Goal: Task Accomplishment & Management: Manage account settings

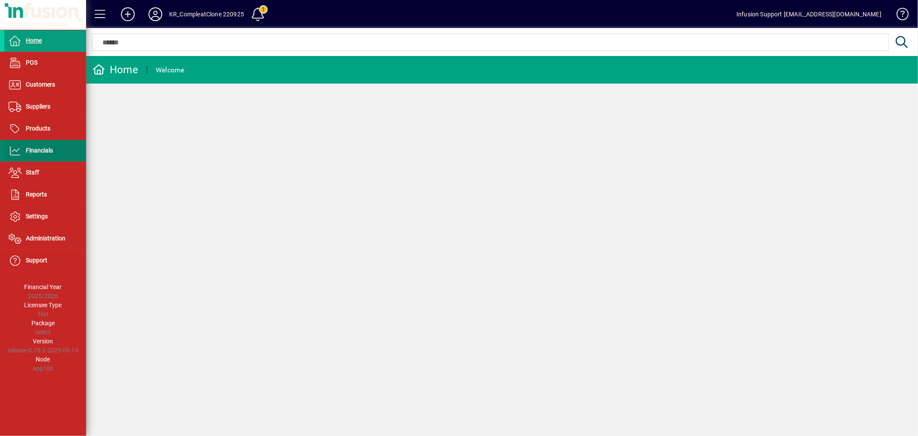
click at [41, 145] on span at bounding box center [45, 150] width 82 height 21
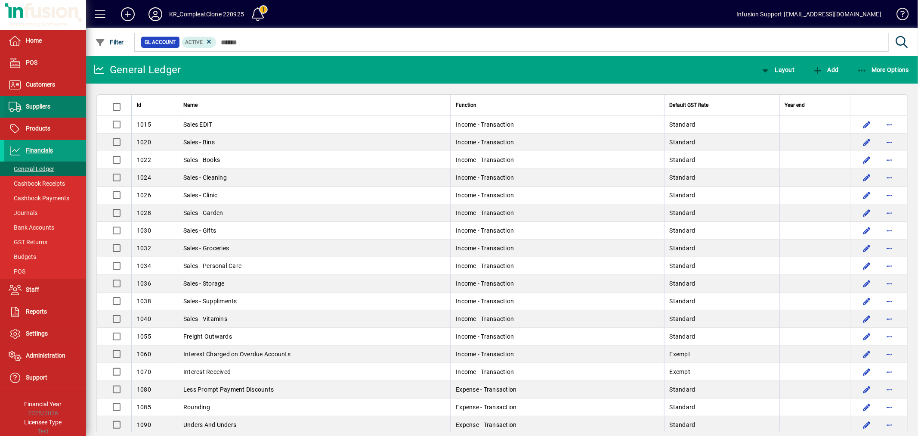
click at [40, 100] on span at bounding box center [45, 106] width 82 height 21
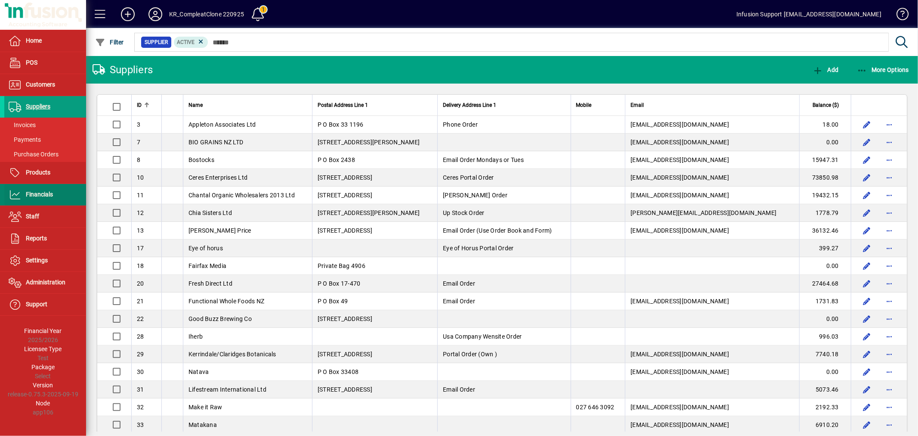
click at [38, 194] on span "Financials" at bounding box center [39, 194] width 27 height 7
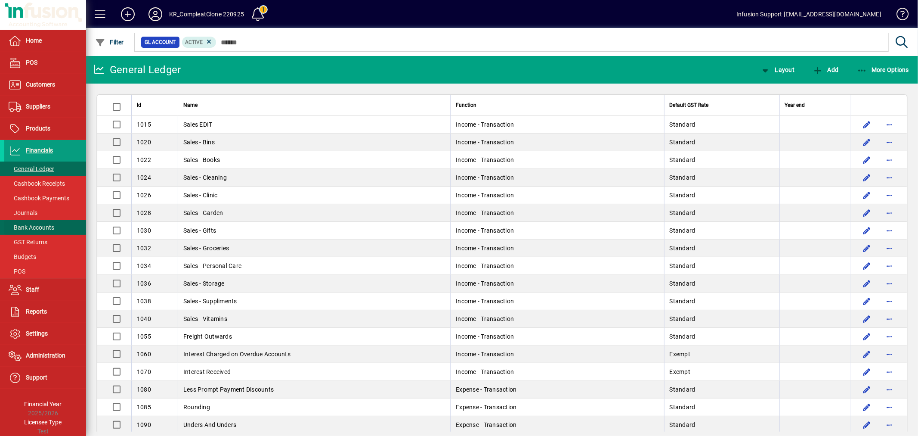
click at [34, 221] on span at bounding box center [45, 227] width 82 height 21
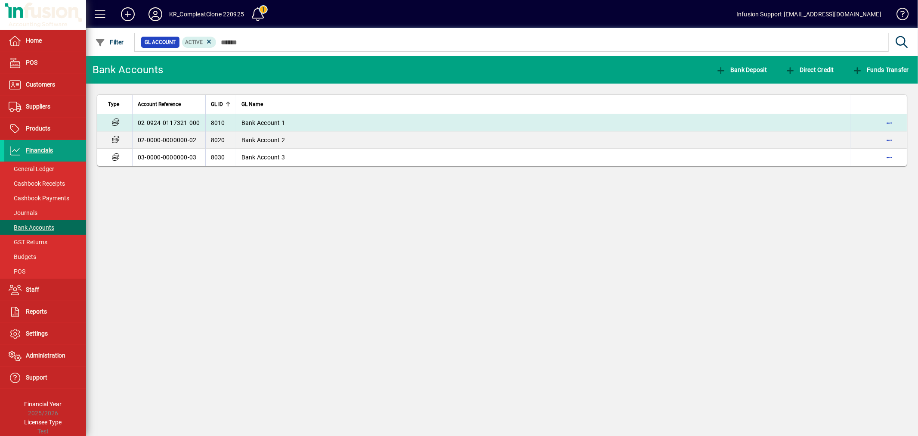
click at [232, 127] on td "8010" at bounding box center [220, 122] width 31 height 17
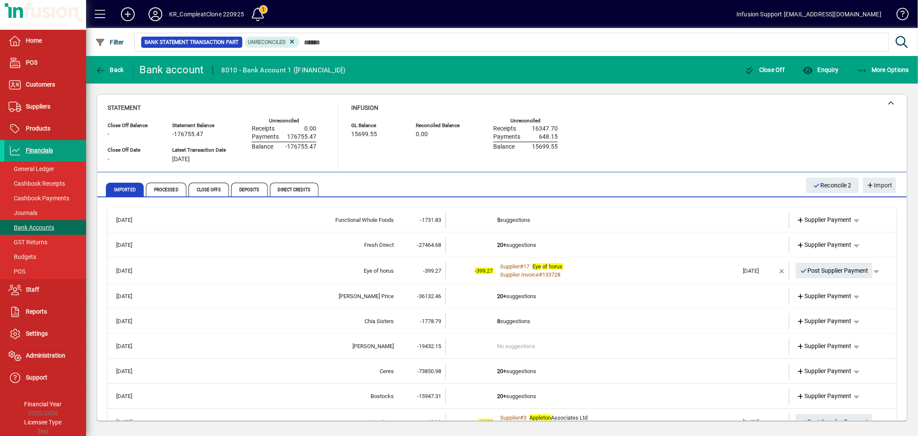
click at [413, 214] on td "-1731.83" at bounding box center [420, 220] width 52 height 16
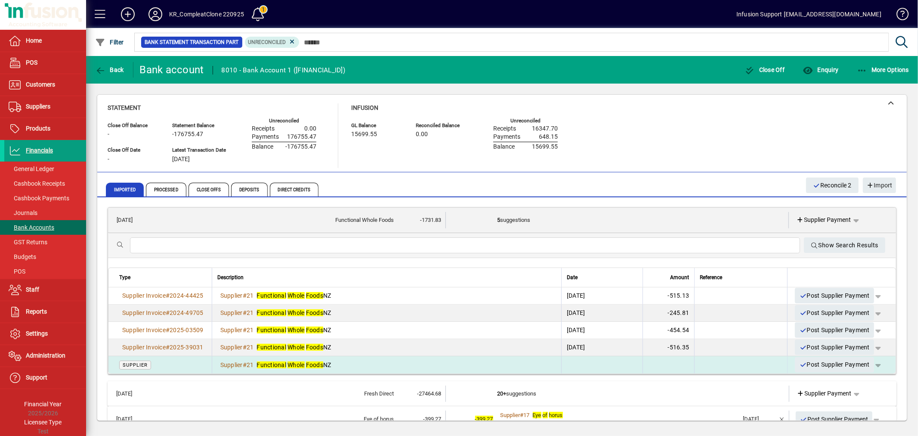
click at [360, 360] on div "Supplier # 21 Functional Whole Foods NZ" at bounding box center [386, 364] width 339 height 9
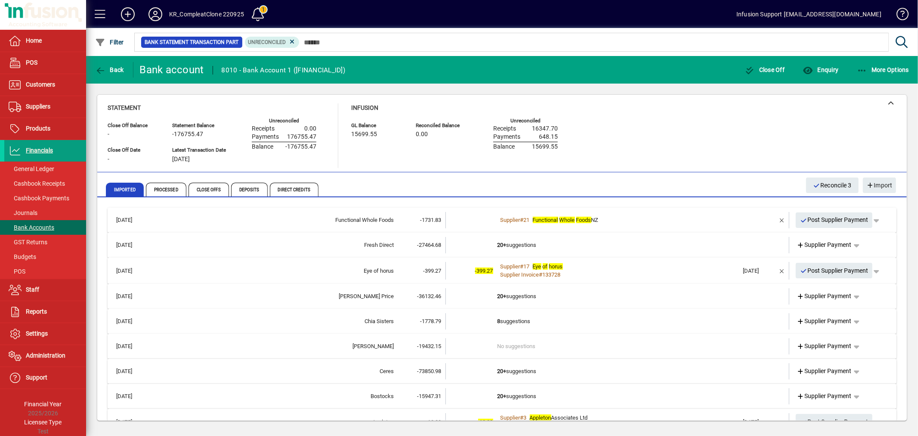
click at [420, 248] on td "-27464.68" at bounding box center [420, 245] width 52 height 16
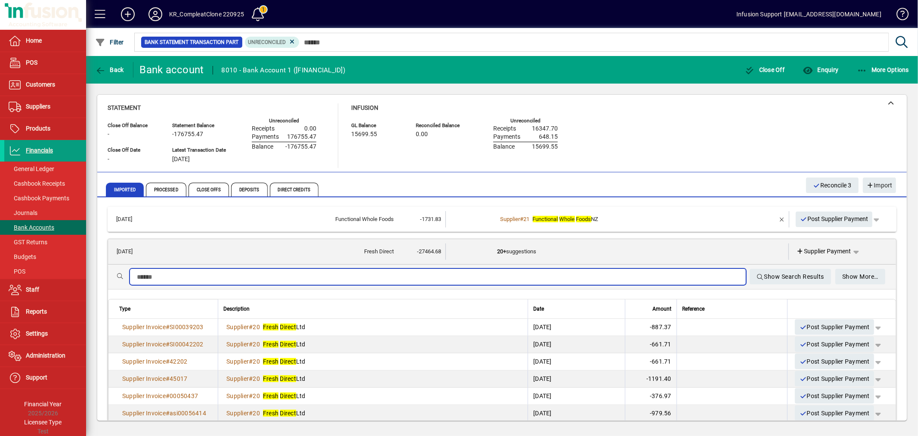
click at [267, 277] on input "text" at bounding box center [438, 277] width 602 height 10
drag, startPoint x: 197, startPoint y: 280, endPoint x: 126, endPoint y: 276, distance: 71.6
click at [126, 276] on div "**********" at bounding box center [502, 276] width 788 height 25
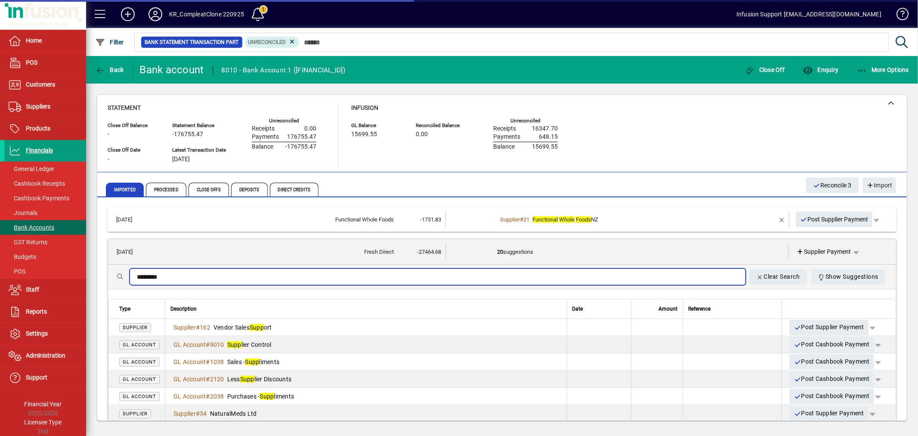
type input "********"
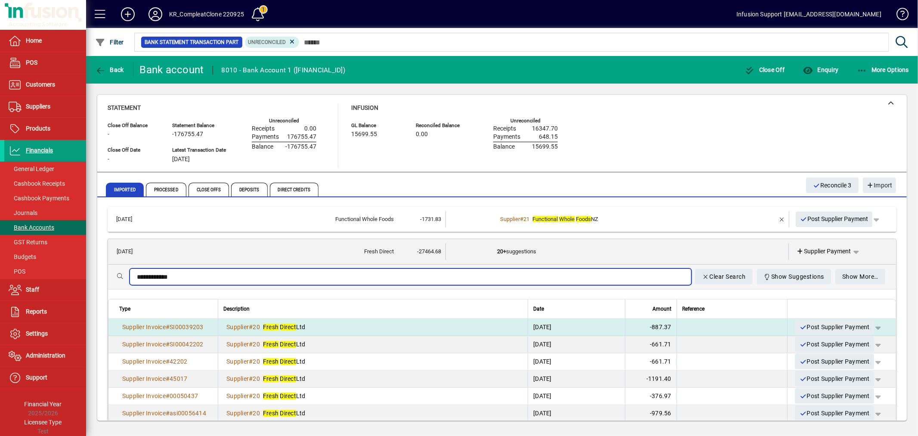
type input "**********"
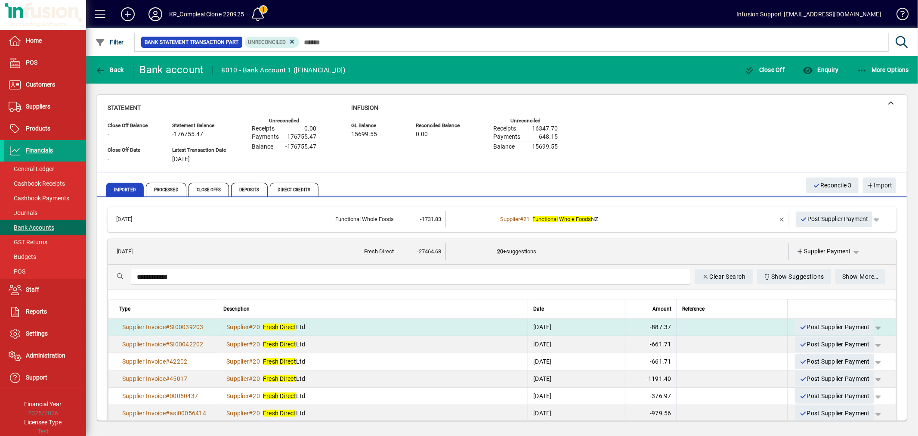
click at [363, 324] on div "Supplier # 20 Fresh Direct Ltd" at bounding box center [372, 326] width 299 height 9
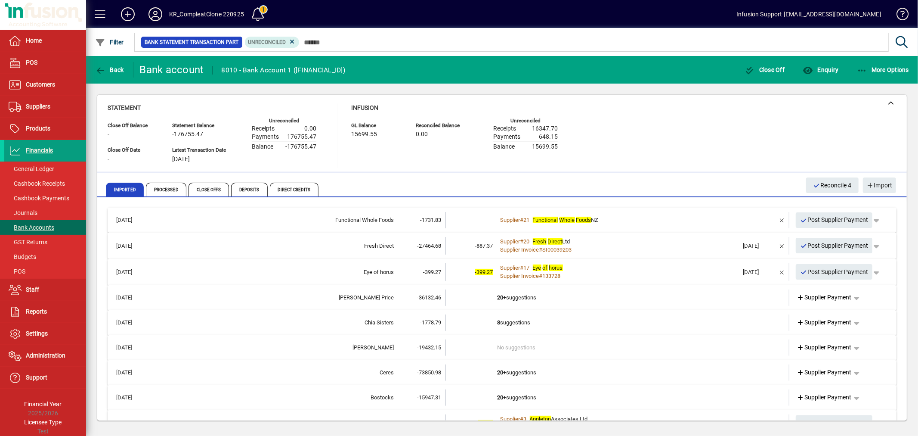
click at [471, 294] on td at bounding box center [472, 297] width 52 height 16
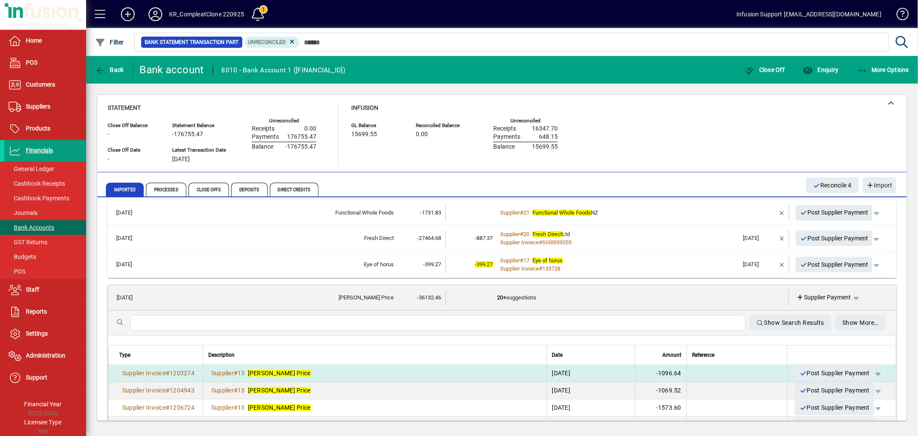
scroll to position [6, 0]
click at [335, 372] on div "Supplier # 13 Crombie Price" at bounding box center [374, 373] width 333 height 9
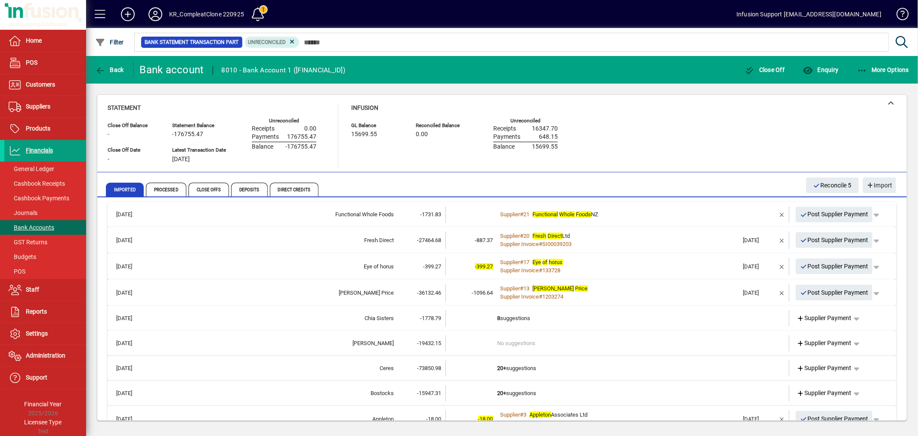
click at [386, 318] on div "Chia Sisters" at bounding box center [272, 318] width 241 height 9
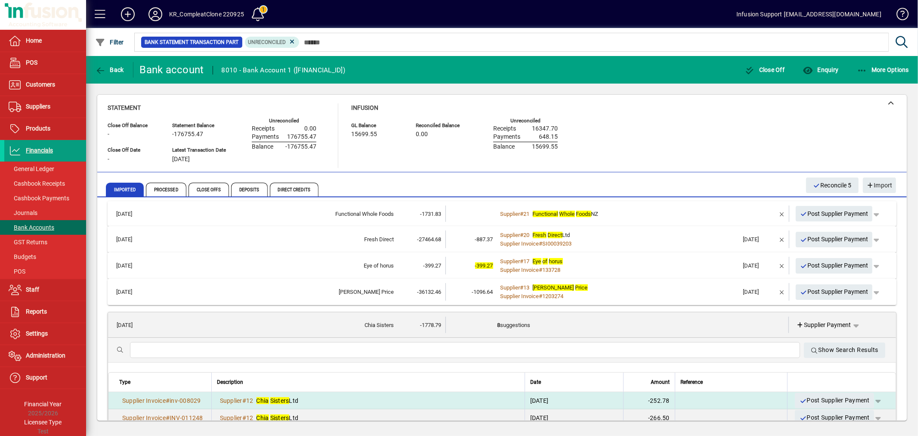
click at [363, 396] on div "Supplier # 12 Chia Sisters Ltd" at bounding box center [368, 400] width 303 height 9
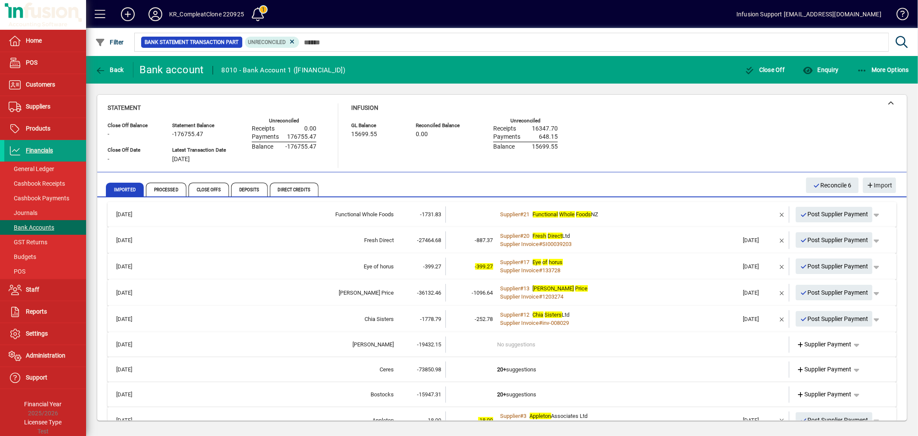
click at [388, 315] on div "Chia Sisters" at bounding box center [272, 319] width 241 height 9
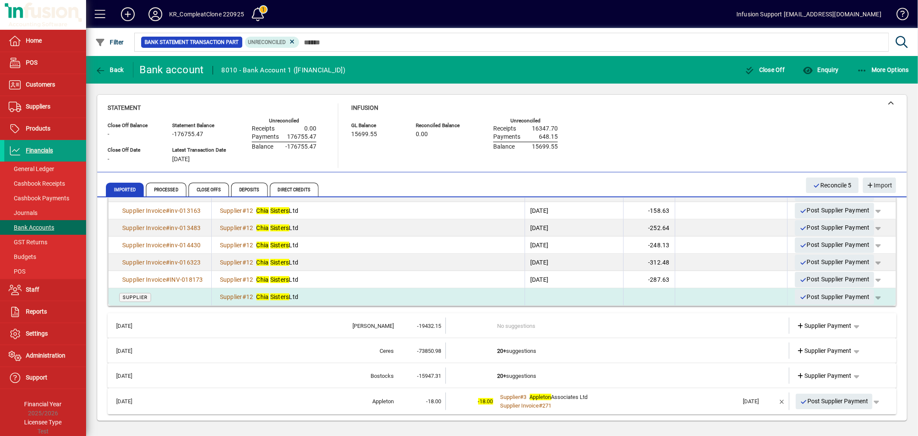
click at [349, 293] on div "Supplier # 12 Chia Sisters Ltd" at bounding box center [368, 296] width 303 height 9
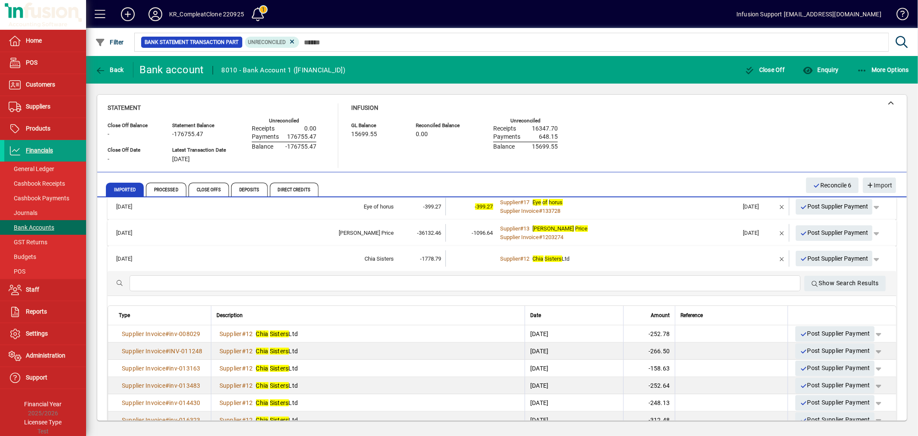
scroll to position [23, 0]
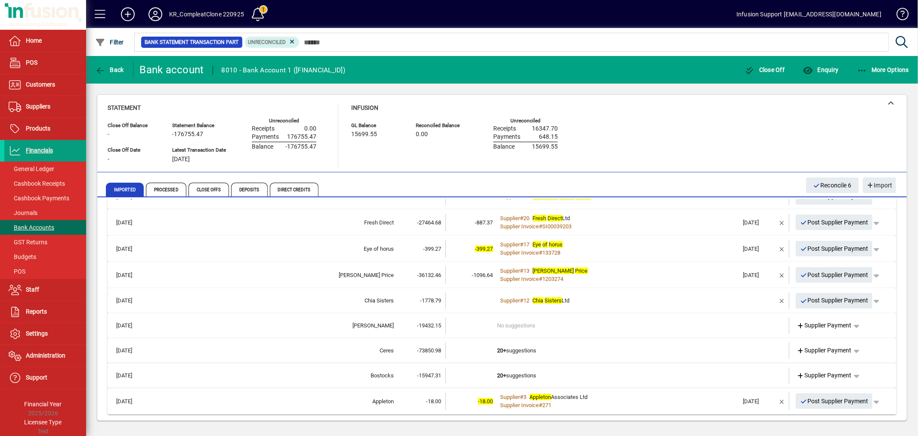
click at [414, 302] on td "-1778.79" at bounding box center [420, 300] width 52 height 16
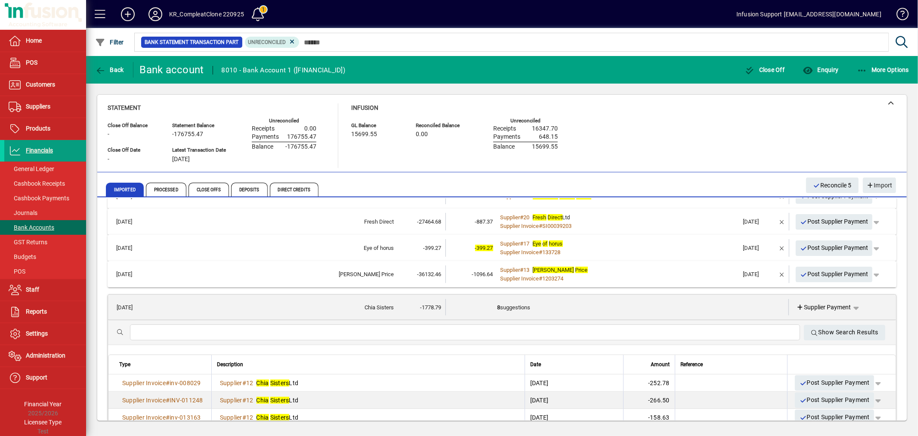
click at [414, 303] on td "-1778.79" at bounding box center [420, 307] width 52 height 16
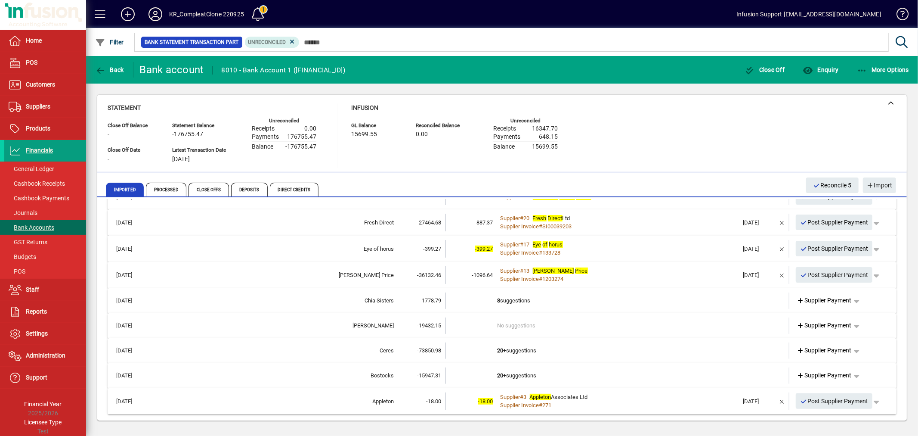
click at [397, 294] on td "-1778.79" at bounding box center [420, 300] width 52 height 16
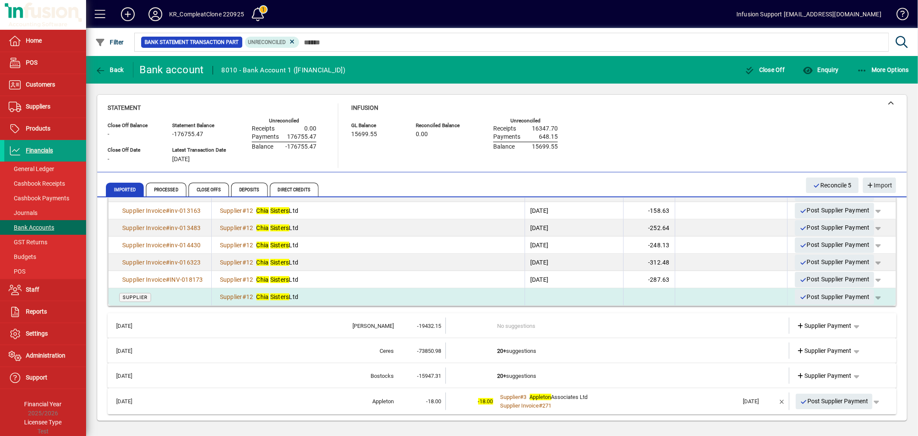
click at [331, 297] on div "Supplier # 12 Chia Sisters Ltd" at bounding box center [368, 296] width 303 height 9
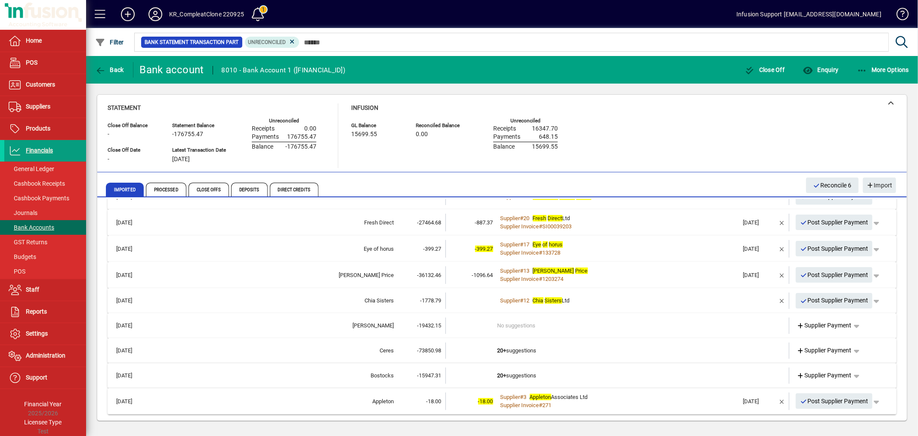
drag, startPoint x: 407, startPoint y: 320, endPoint x: 406, endPoint y: 325, distance: 5.2
click at [407, 321] on td "-19432.15" at bounding box center [420, 325] width 52 height 16
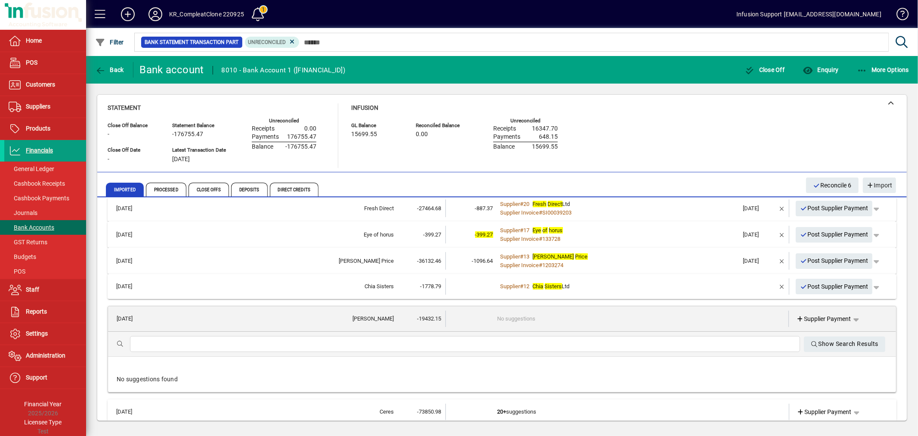
scroll to position [98, 0]
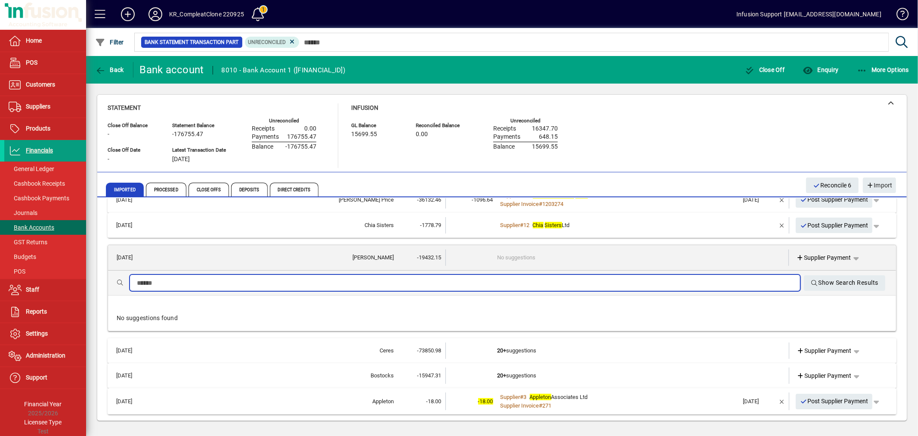
click at [296, 286] on input "text" at bounding box center [465, 283] width 656 height 10
click at [161, 279] on input "text" at bounding box center [465, 283] width 656 height 10
type input "*"
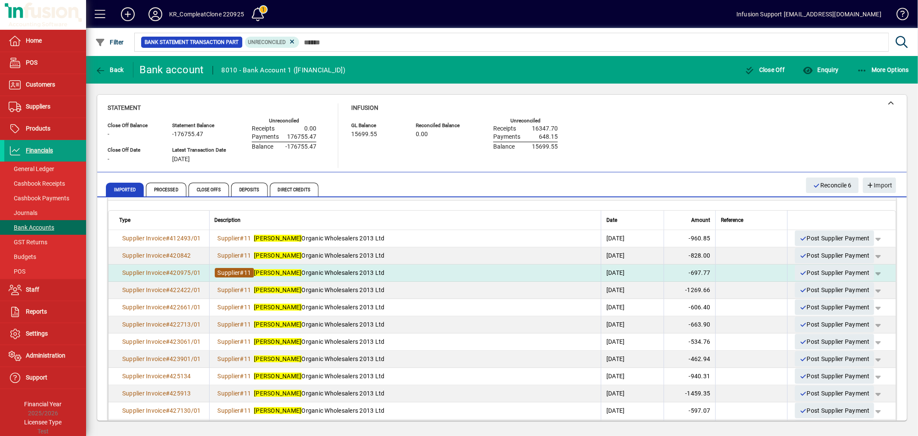
scroll to position [194, 0]
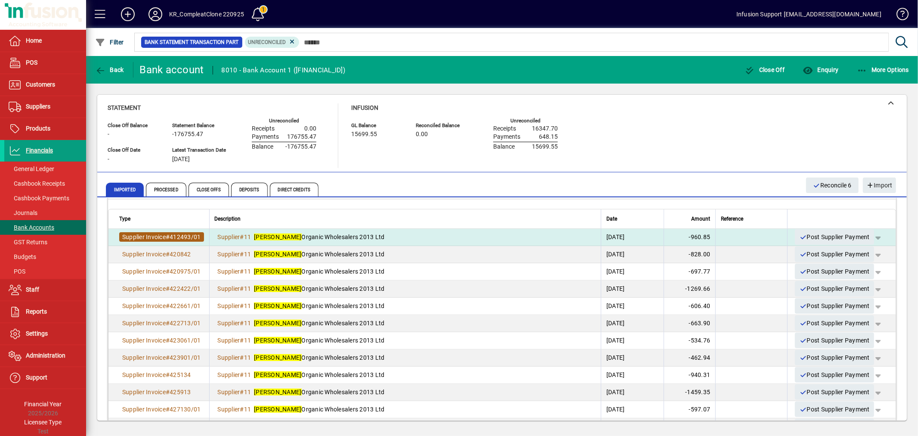
type input "*******"
click at [183, 238] on span "412493/01" at bounding box center [185, 236] width 31 height 7
click at [322, 234] on span "Chantal Organic Wholesalers 2013 Ltd" at bounding box center [319, 236] width 130 height 7
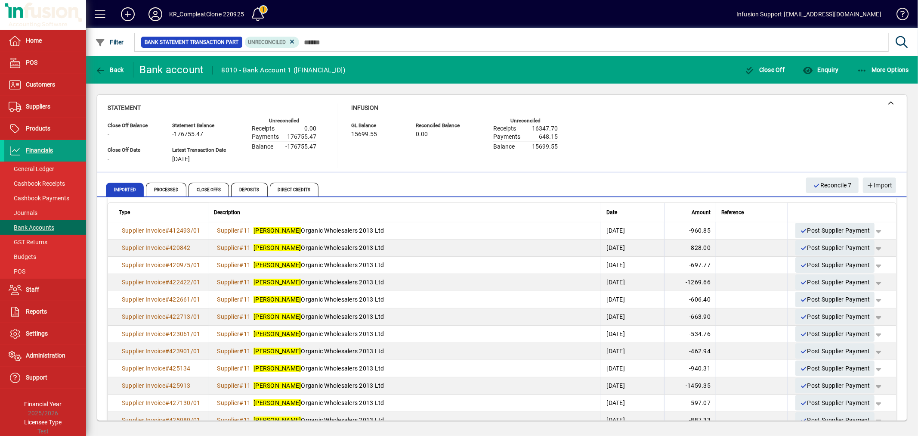
scroll to position [24, 0]
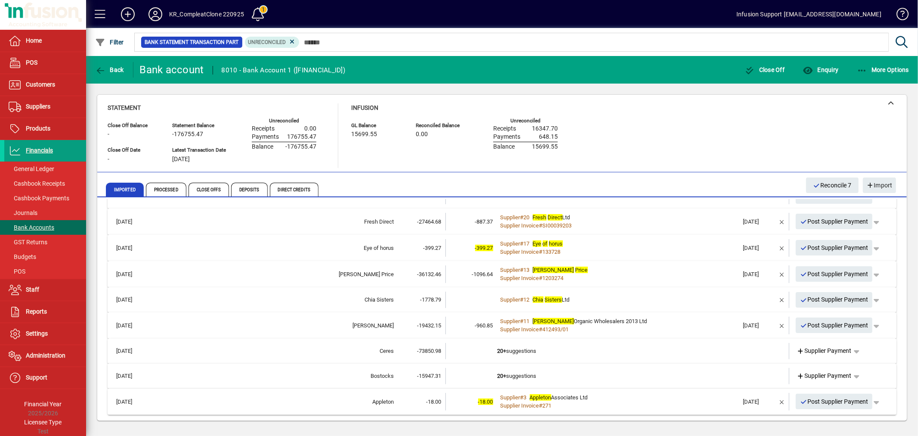
click at [387, 350] on div "Ceres" at bounding box center [272, 351] width 241 height 9
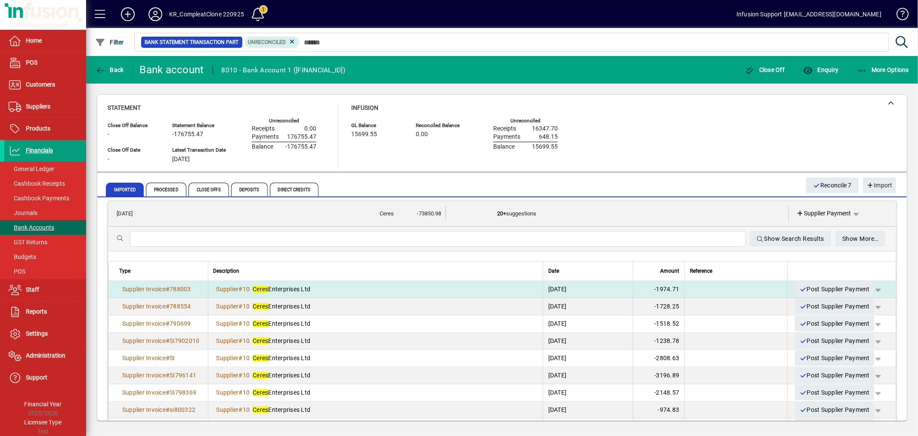
click at [354, 285] on div "Supplier # 10 Ceres Enterprises Ltd" at bounding box center [376, 289] width 324 height 9
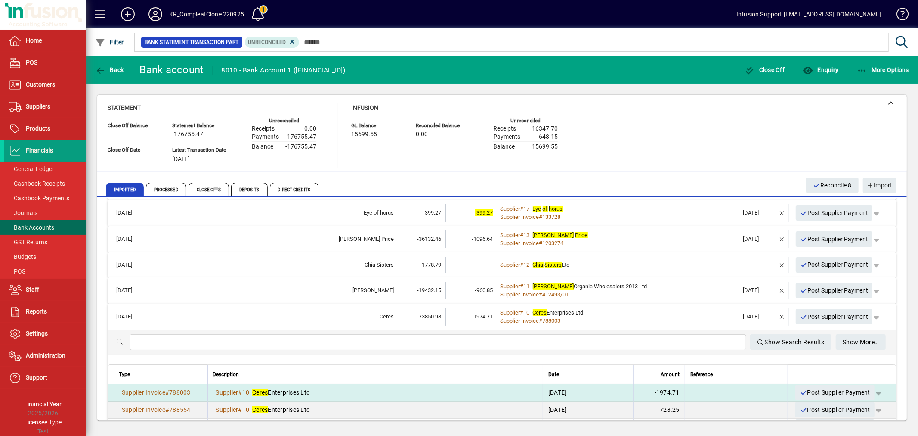
scroll to position [26, 0]
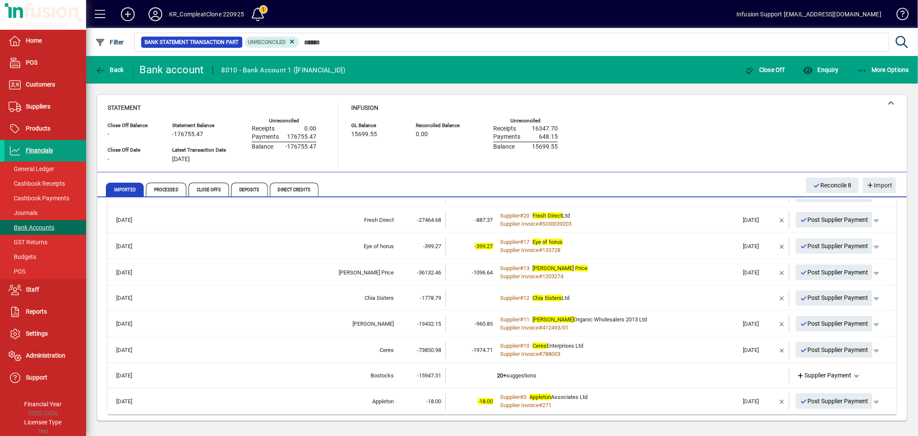
click at [378, 380] on td "Bostocks" at bounding box center [272, 375] width 241 height 16
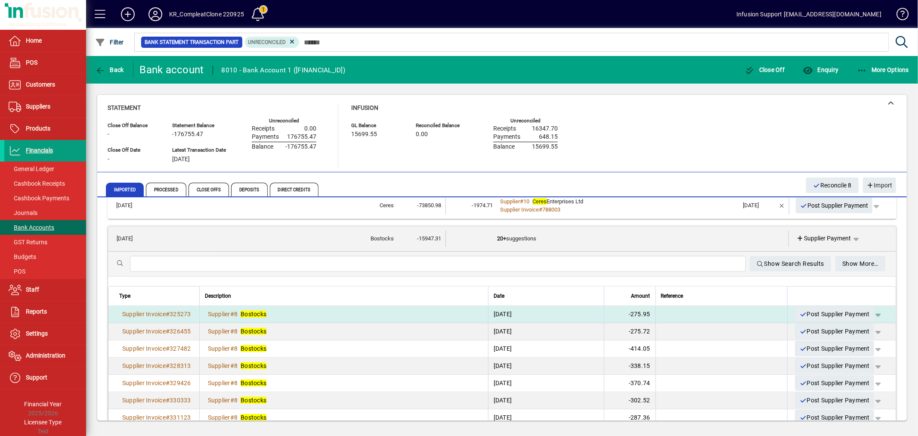
click at [366, 315] on div "Supplier # 8 Bostocks" at bounding box center [344, 313] width 278 height 9
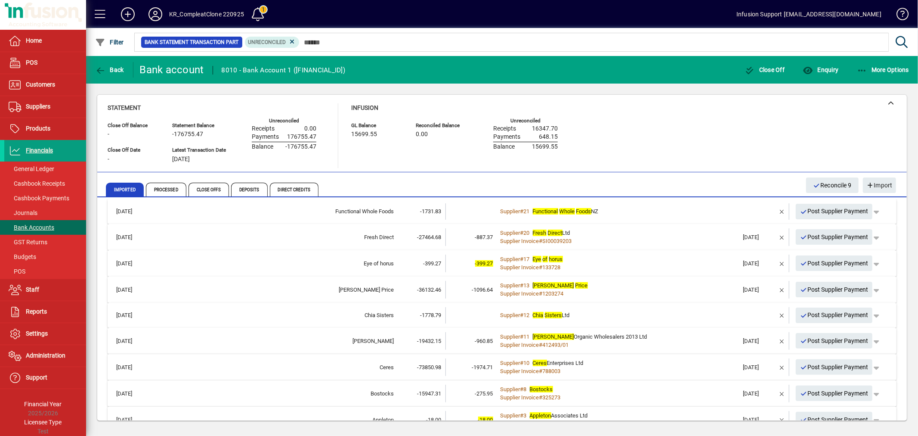
scroll to position [0, 0]
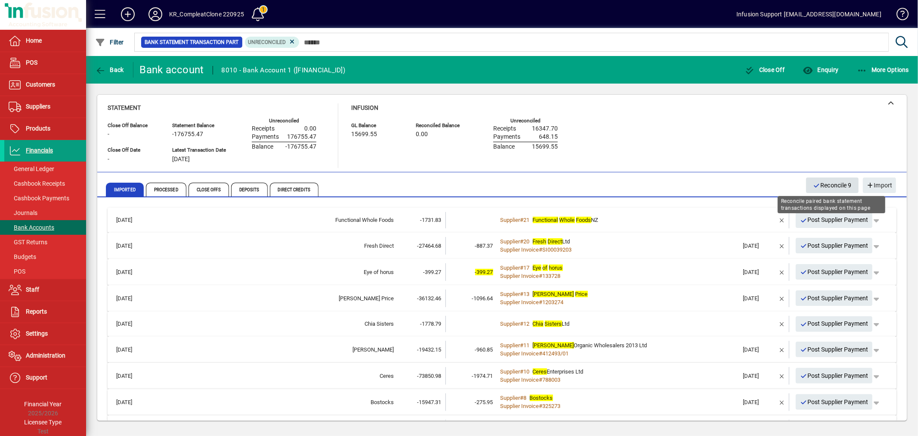
click at [827, 182] on span "Reconcile 9" at bounding box center [832, 185] width 39 height 14
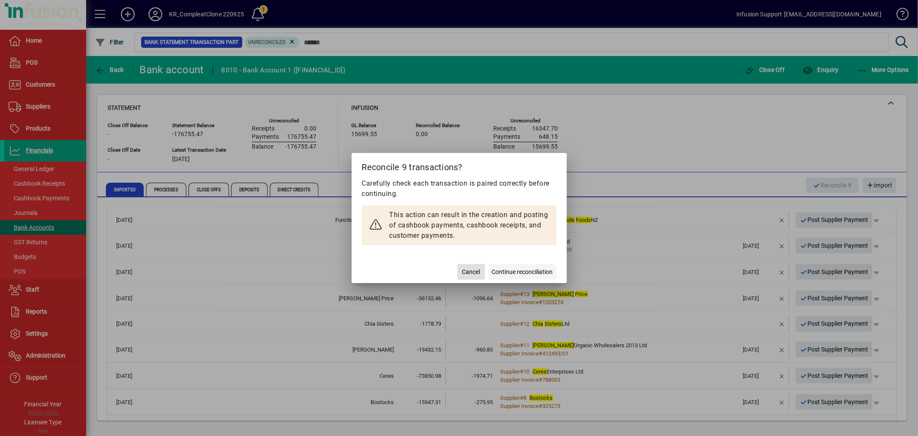
click at [531, 266] on span at bounding box center [523, 271] width 68 height 21
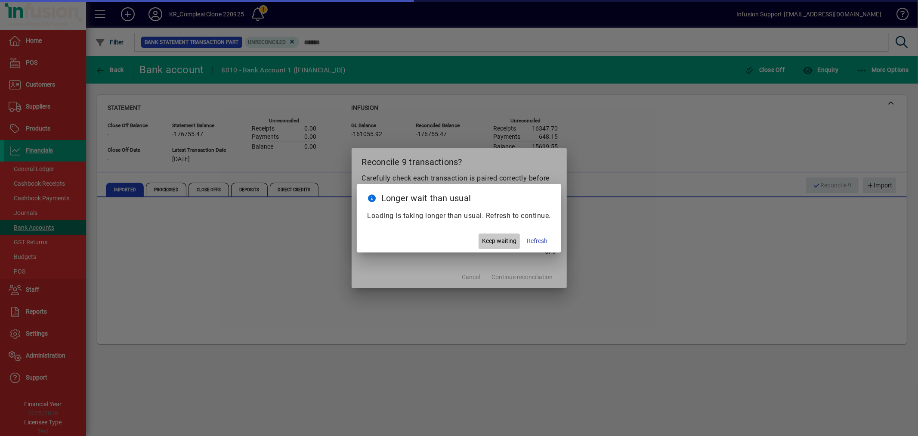
click at [496, 237] on span "Keep waiting" at bounding box center [499, 240] width 34 height 9
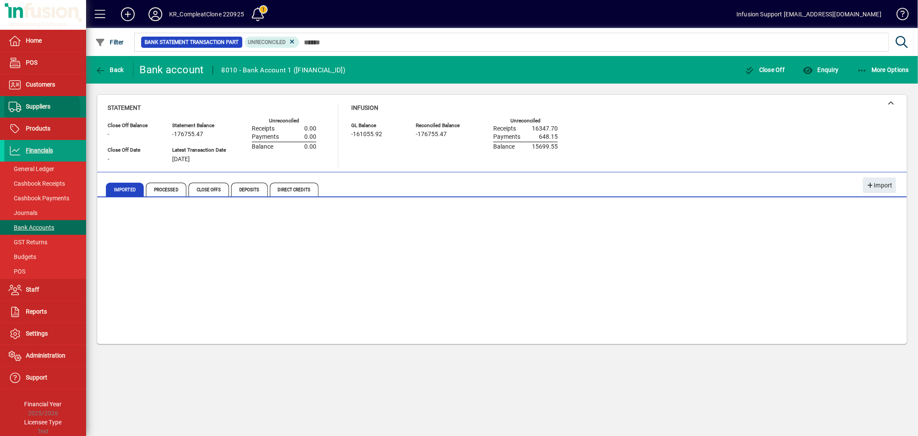
click at [34, 108] on span "Suppliers" at bounding box center [38, 106] width 25 height 7
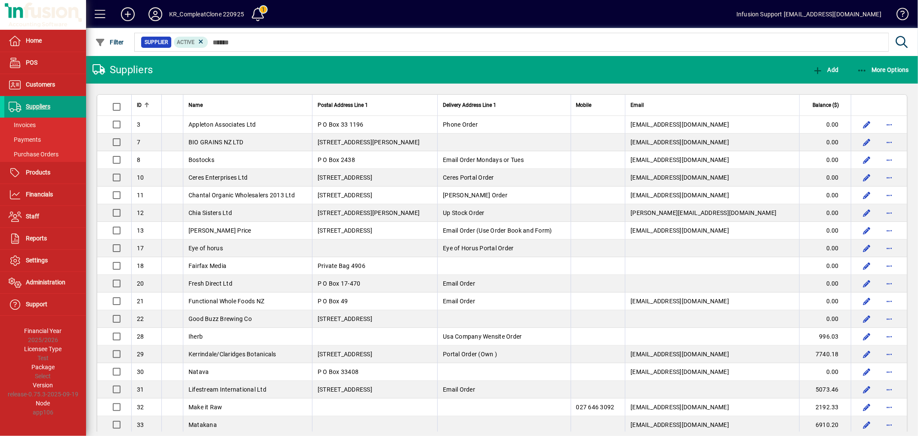
click at [393, 63] on mat-toolbar-row "Suppliers Add More Options" at bounding box center [502, 70] width 832 height 28
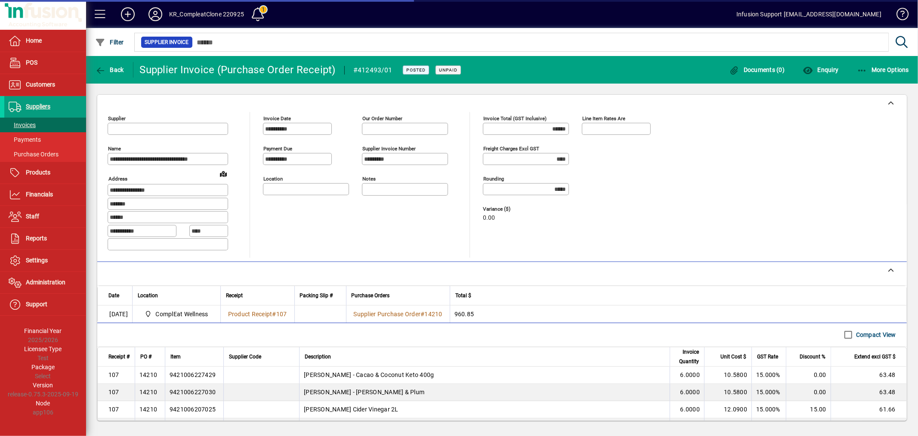
type input "**********"
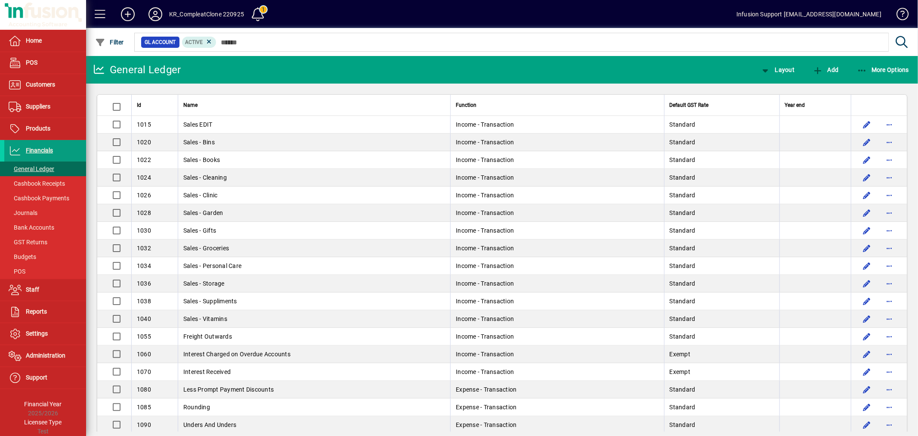
click at [242, 126] on td "Sales EDIT" at bounding box center [314, 125] width 272 height 18
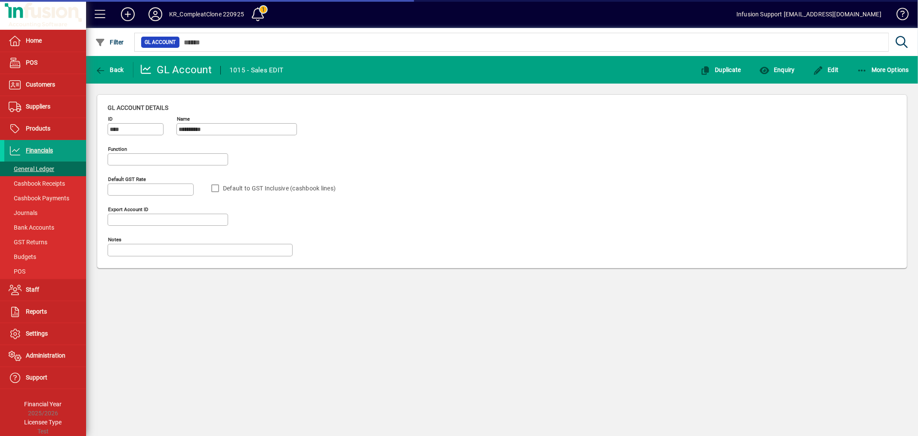
type input "**********"
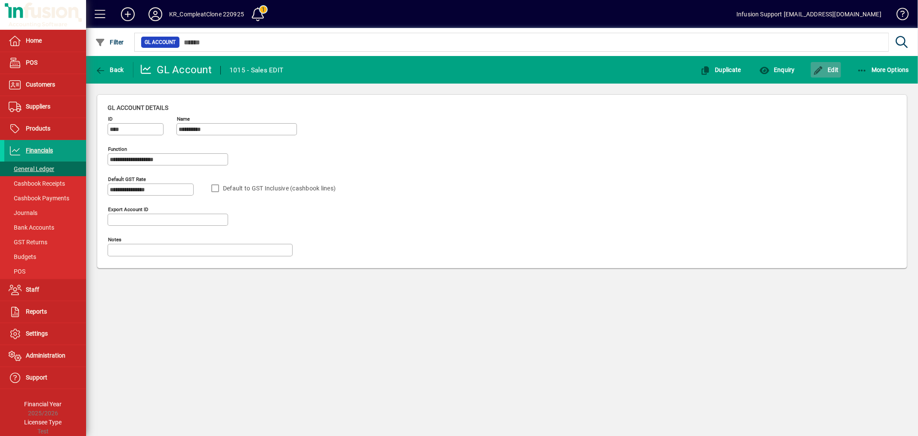
click at [816, 70] on icon "button" at bounding box center [818, 70] width 11 height 9
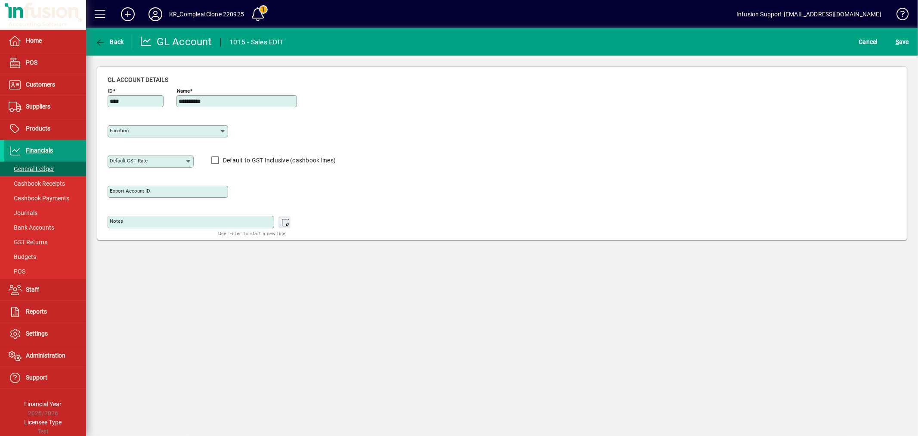
type input "**********"
click at [235, 105] on div "**********" at bounding box center [236, 101] width 121 height 12
type input "*********"
click at [894, 34] on button "S ave" at bounding box center [903, 41] width 18 height 15
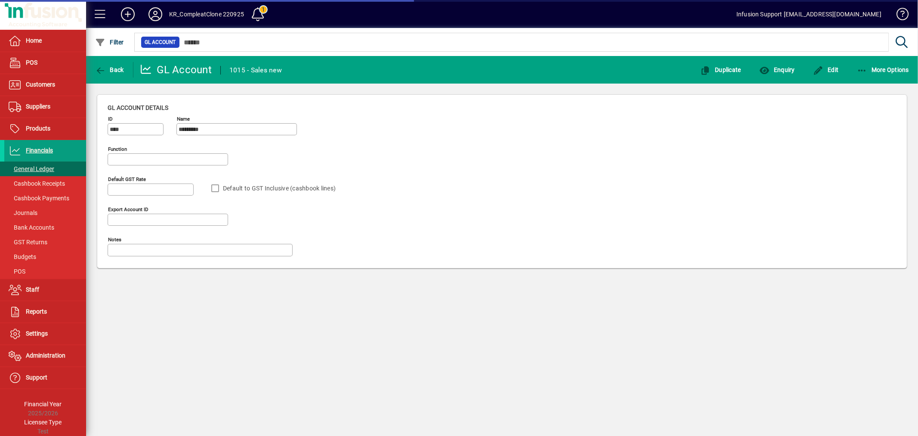
type input "**********"
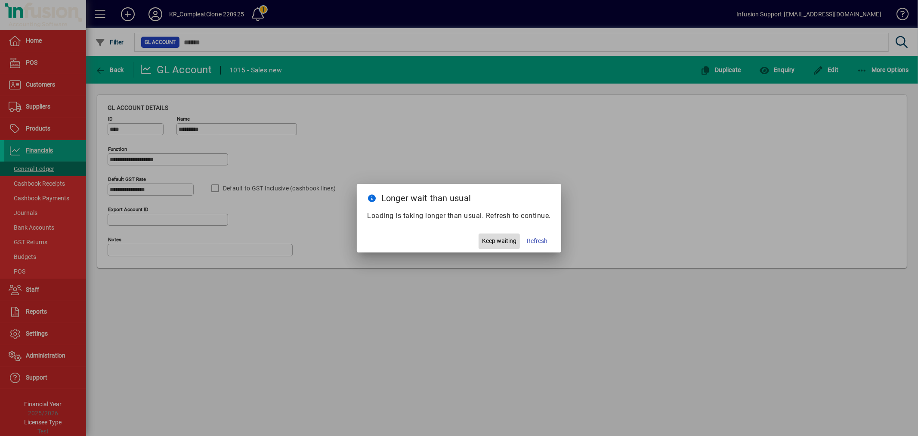
click at [492, 239] on span "Keep waiting" at bounding box center [499, 240] width 34 height 9
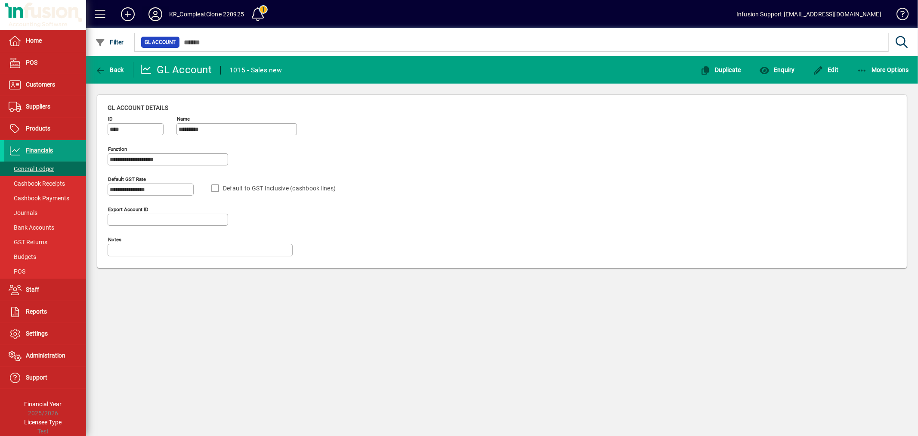
click at [162, 15] on icon at bounding box center [155, 14] width 17 height 14
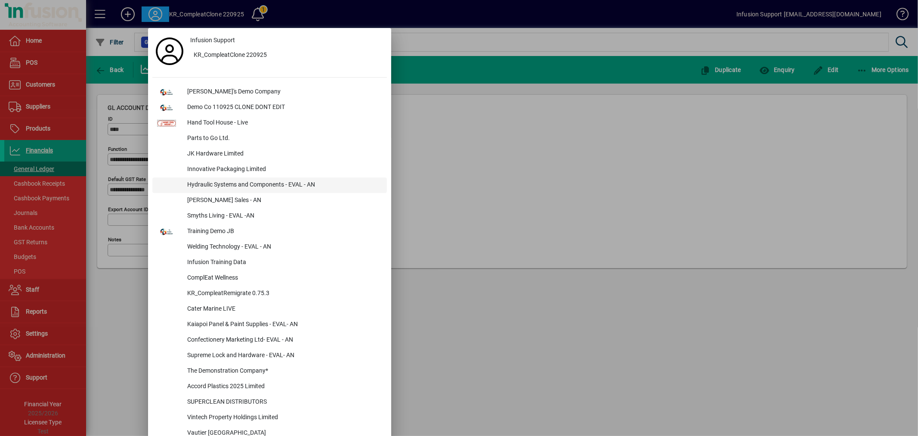
scroll to position [475, 0]
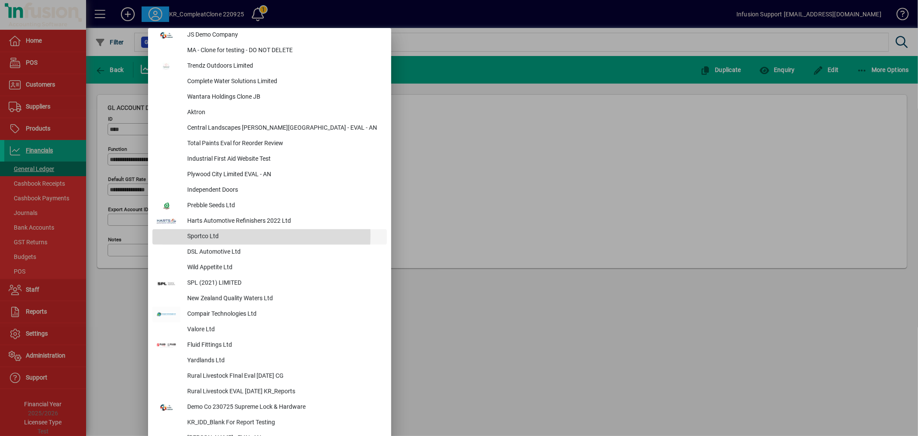
click at [212, 234] on div "Sportco Ltd" at bounding box center [283, 236] width 207 height 15
